Goal: Find specific page/section: Find specific page/section

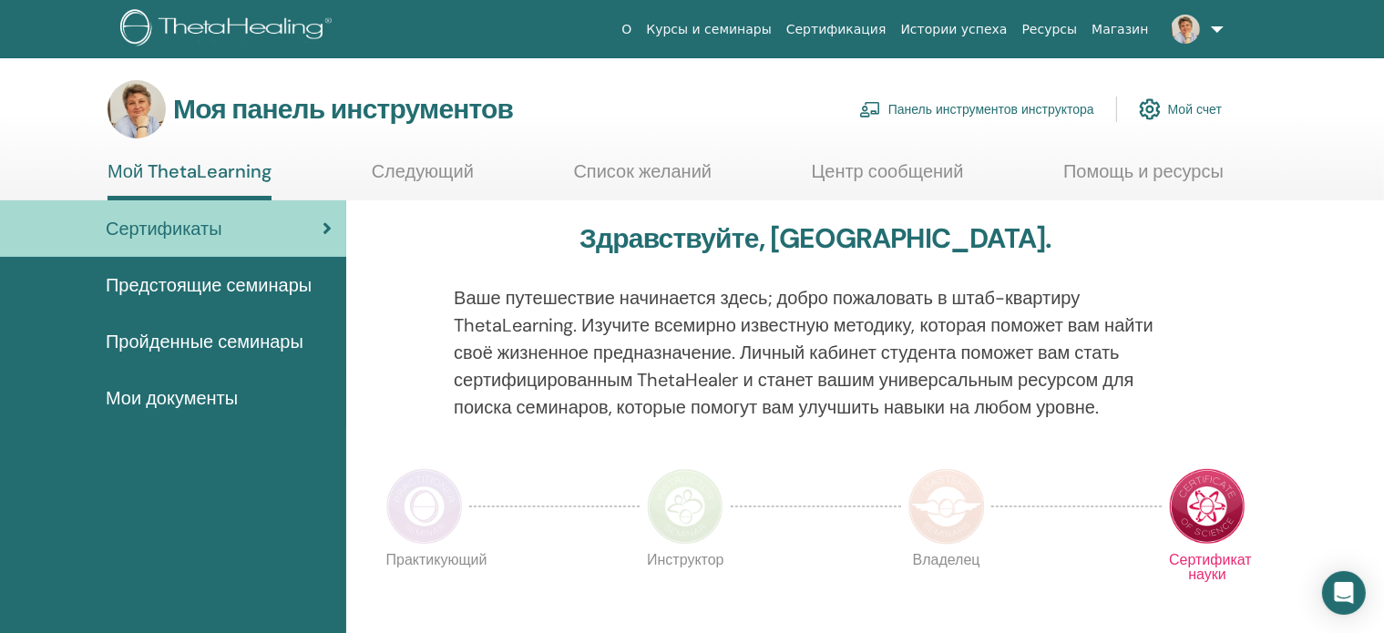
click at [965, 108] on font "Панель инструментов инструктора" at bounding box center [991, 110] width 206 height 16
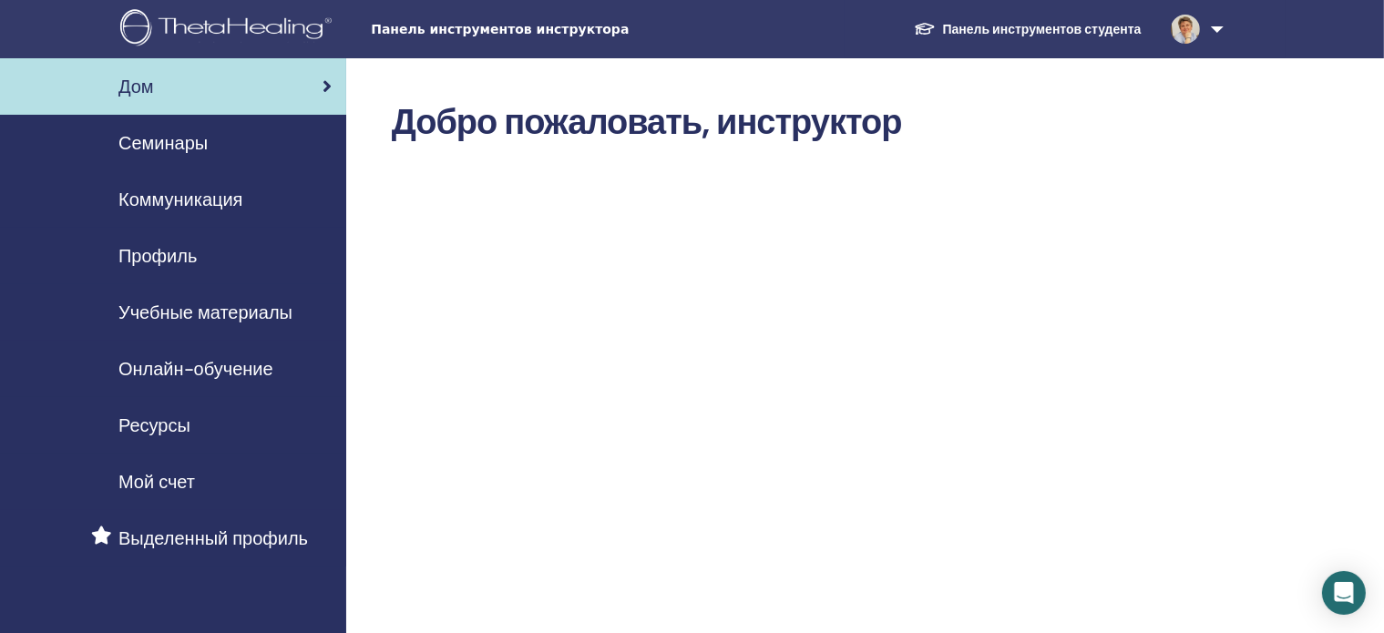
click at [158, 146] on font "Семинары" at bounding box center [162, 143] width 89 height 24
